Goal: Task Accomplishment & Management: Manage account settings

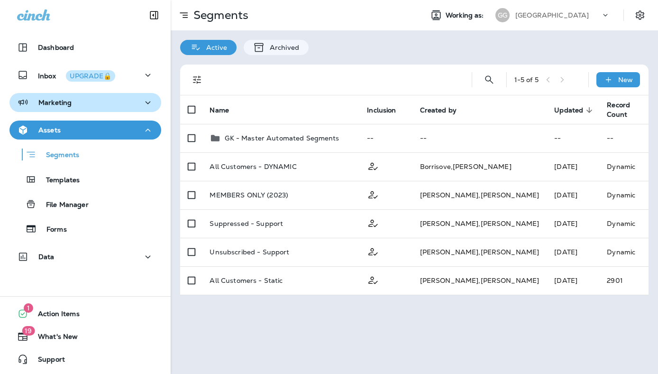
click at [147, 101] on icon "button" at bounding box center [147, 103] width 11 height 12
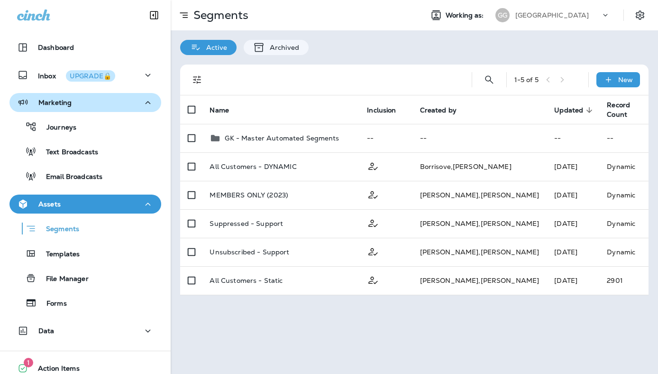
click at [147, 101] on icon "button" at bounding box center [147, 103] width 11 height 12
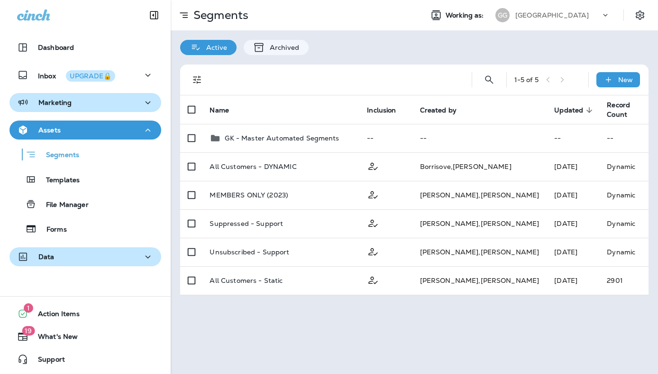
click at [150, 255] on icon "button" at bounding box center [148, 256] width 5 height 3
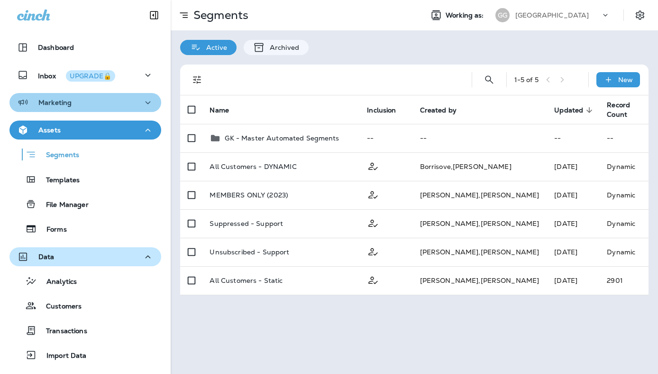
click at [149, 99] on icon "button" at bounding box center [147, 103] width 11 height 12
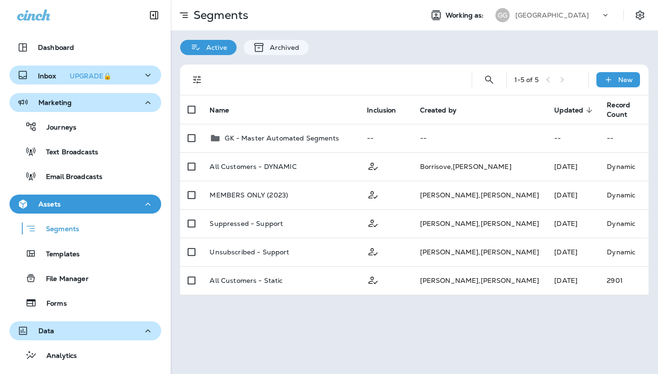
click at [145, 73] on icon "button" at bounding box center [147, 75] width 11 height 12
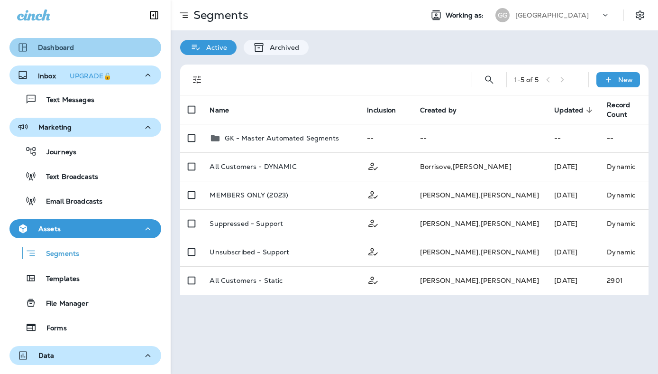
click at [66, 48] on p "Dashboard" at bounding box center [56, 48] width 36 height 8
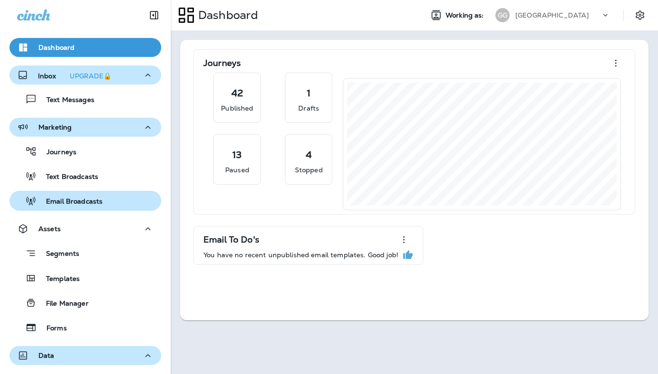
click at [84, 199] on p "Email Broadcasts" at bounding box center [70, 201] width 66 height 9
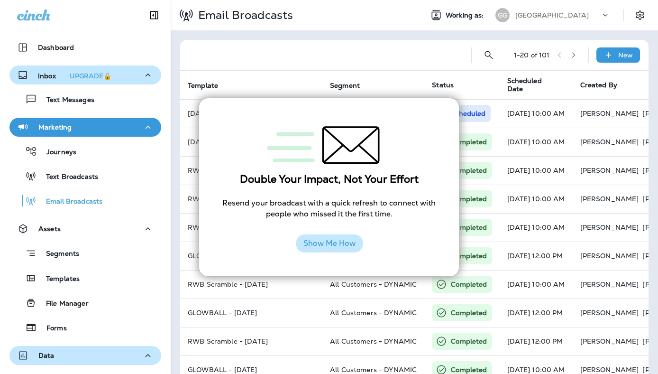
click at [326, 241] on button "Show Me How" at bounding box center [329, 243] width 67 height 18
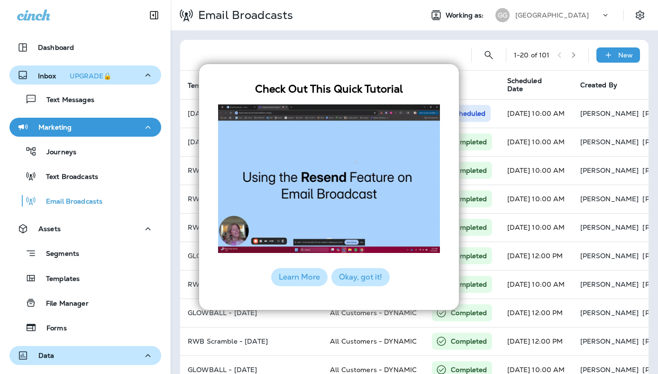
click at [362, 278] on button "Okay, got it!" at bounding box center [360, 277] width 58 height 18
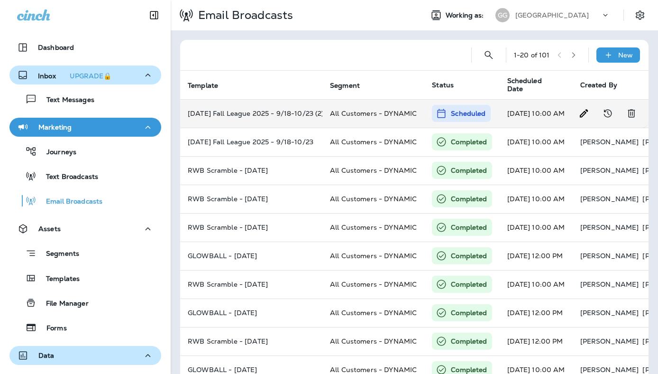
click at [260, 116] on p "[DATE] Fall League 2025 - 9/18-10/23 (2)" at bounding box center [251, 114] width 127 height 8
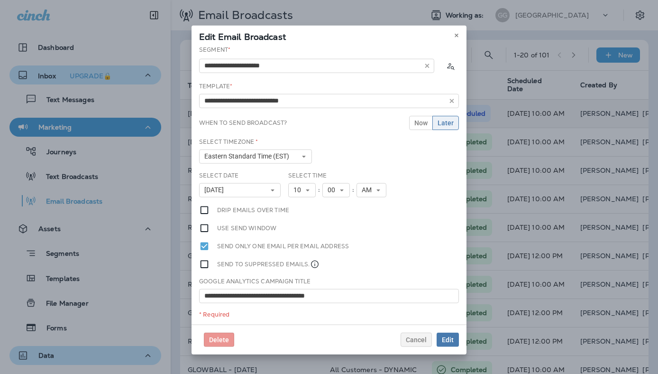
type input "**********"
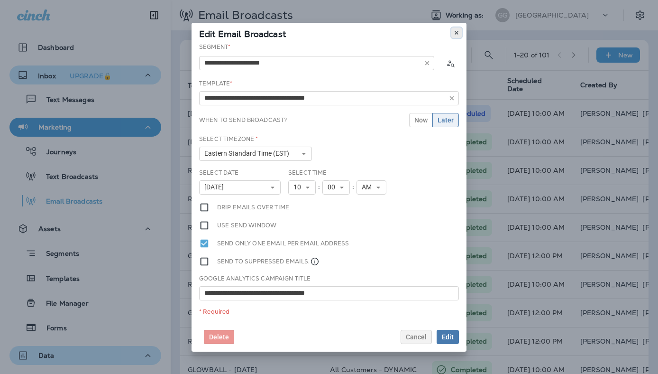
click at [458, 30] on icon at bounding box center [457, 33] width 6 height 6
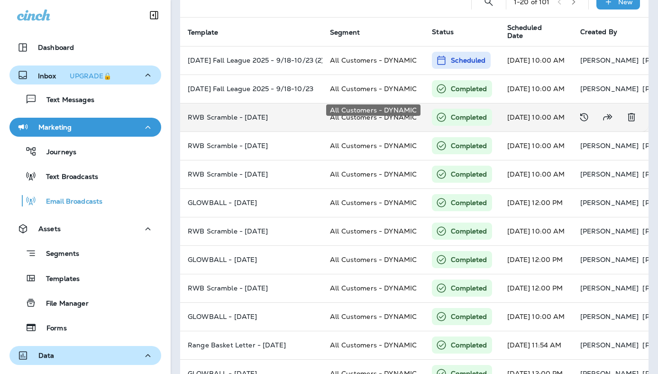
scroll to position [97, 0]
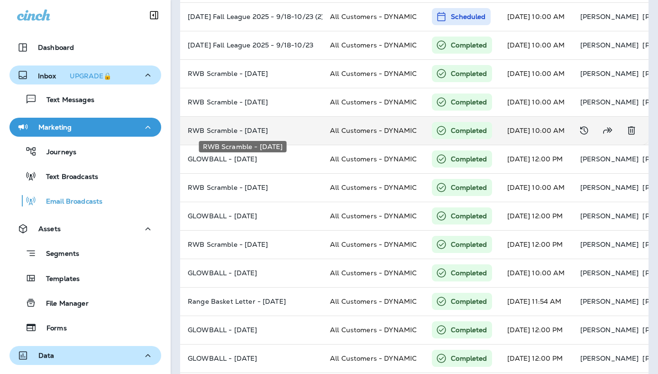
click at [239, 128] on p "RWB Scramble - [DATE]" at bounding box center [251, 131] width 127 height 8
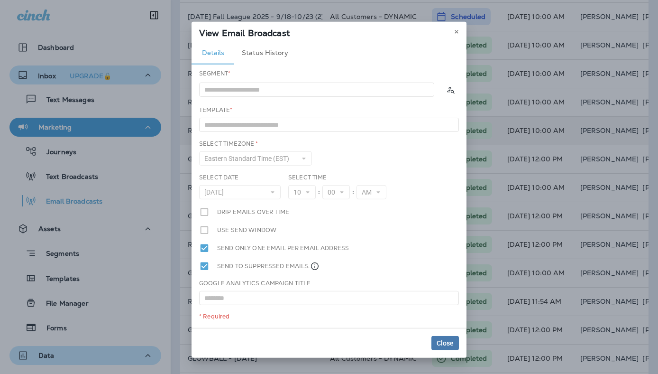
type input "**********"
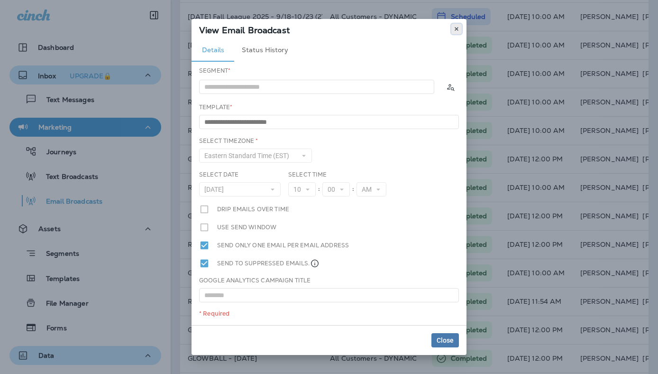
click at [456, 27] on icon at bounding box center [457, 29] width 6 height 6
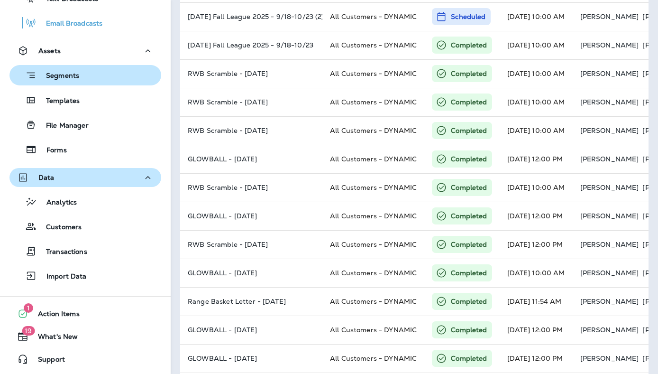
scroll to position [0, 0]
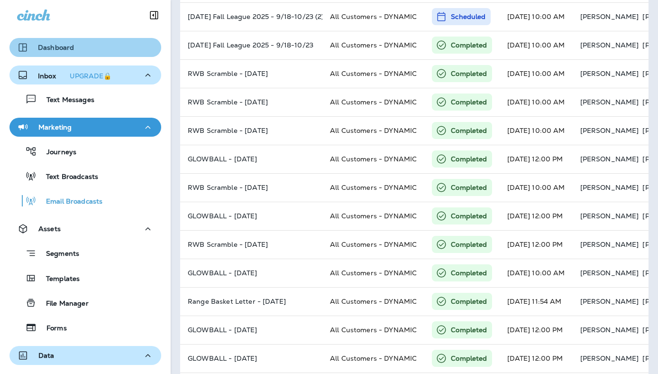
click at [52, 49] on p "Dashboard" at bounding box center [56, 48] width 36 height 8
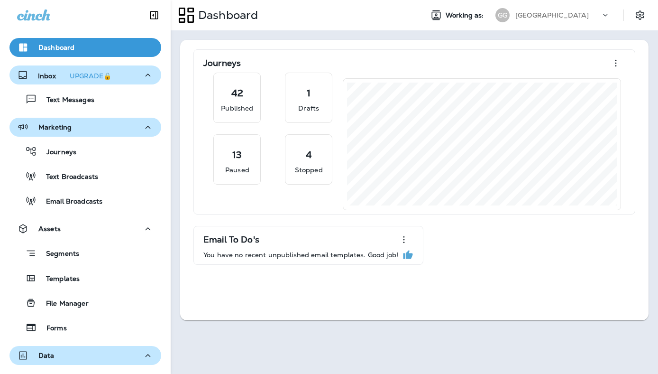
click at [606, 20] on div at bounding box center [610, 17] width 18 height 14
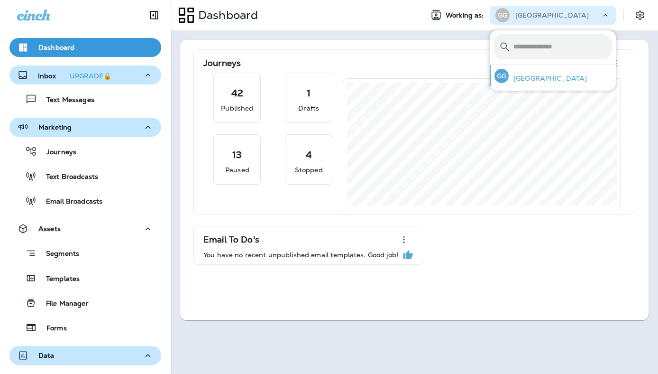
click at [543, 83] on div "GG [GEOGRAPHIC_DATA]" at bounding box center [541, 76] width 100 height 22
click at [394, 16] on div "Dashboard" at bounding box center [293, 15] width 245 height 24
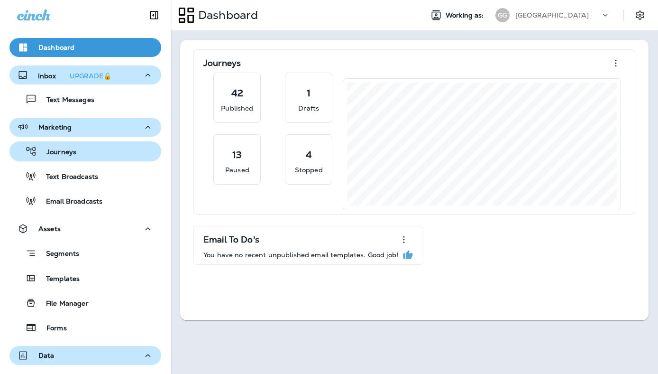
click at [70, 150] on p "Journeys" at bounding box center [56, 152] width 39 height 9
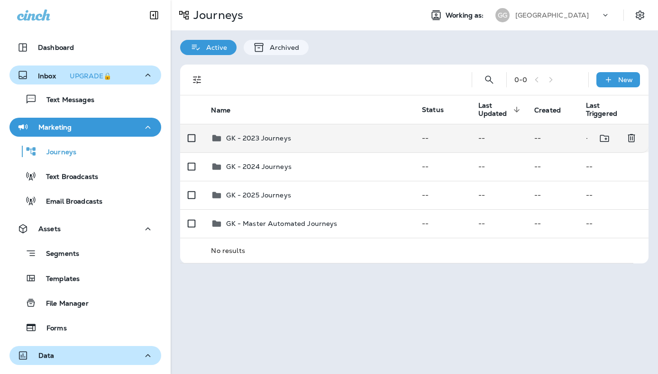
click at [266, 135] on p "GK - 2023 Journeys" at bounding box center [258, 138] width 65 height 8
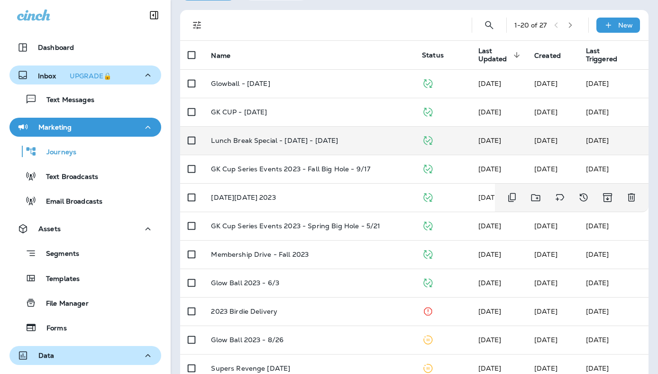
scroll to position [64, 0]
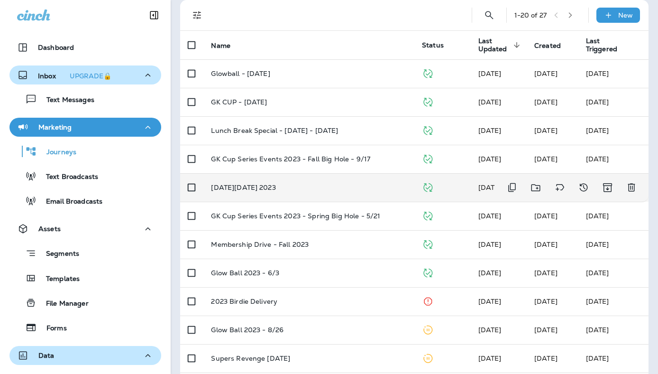
click at [270, 186] on div "[DATE][DATE] 2023" at bounding box center [309, 187] width 196 height 8
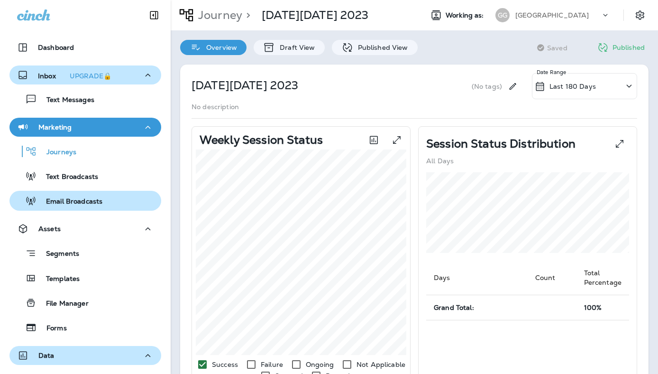
click at [85, 204] on p "Email Broadcasts" at bounding box center [70, 201] width 66 height 9
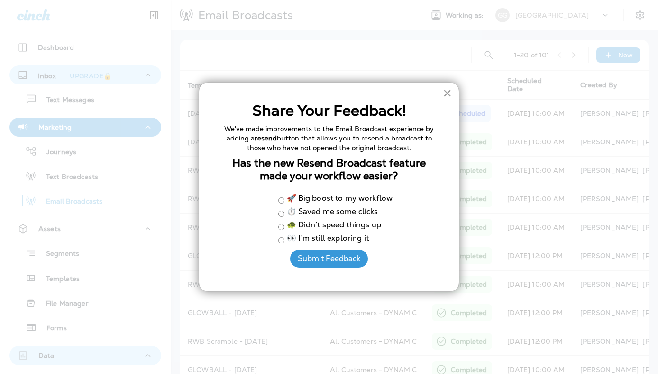
click at [444, 93] on button "×" at bounding box center [447, 92] width 9 height 15
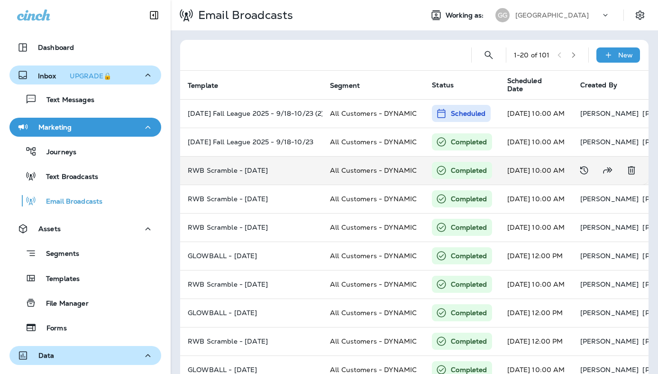
click at [234, 173] on p "RWB Scramble - [DATE]" at bounding box center [251, 170] width 127 height 8
type input "**********"
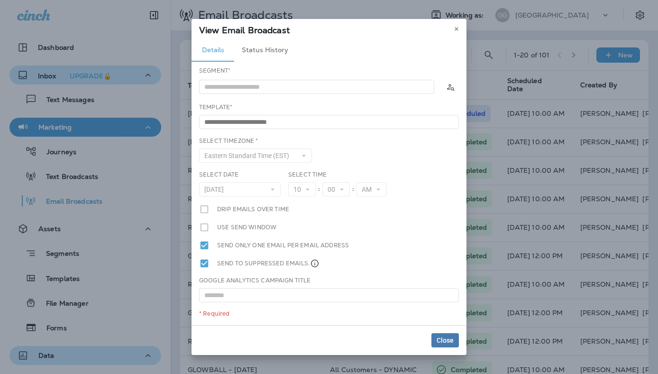
click at [257, 50] on button "Status History" at bounding box center [265, 50] width 62 height 23
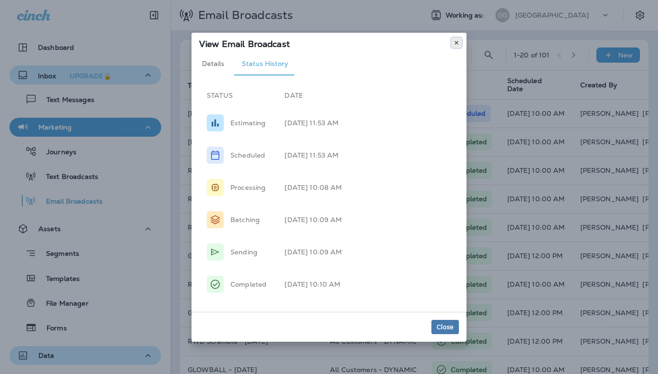
click at [458, 42] on icon at bounding box center [457, 43] width 6 height 6
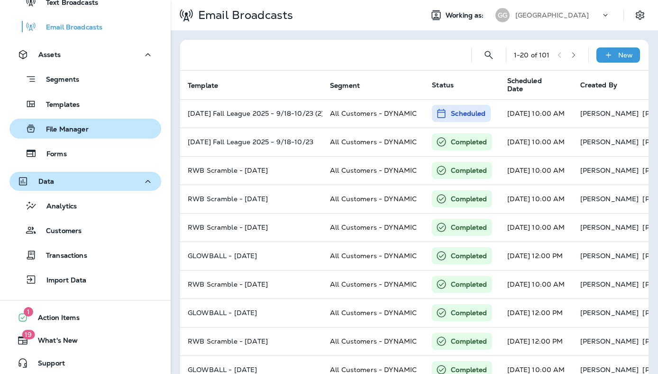
scroll to position [178, 0]
